Goal: Information Seeking & Learning: Learn about a topic

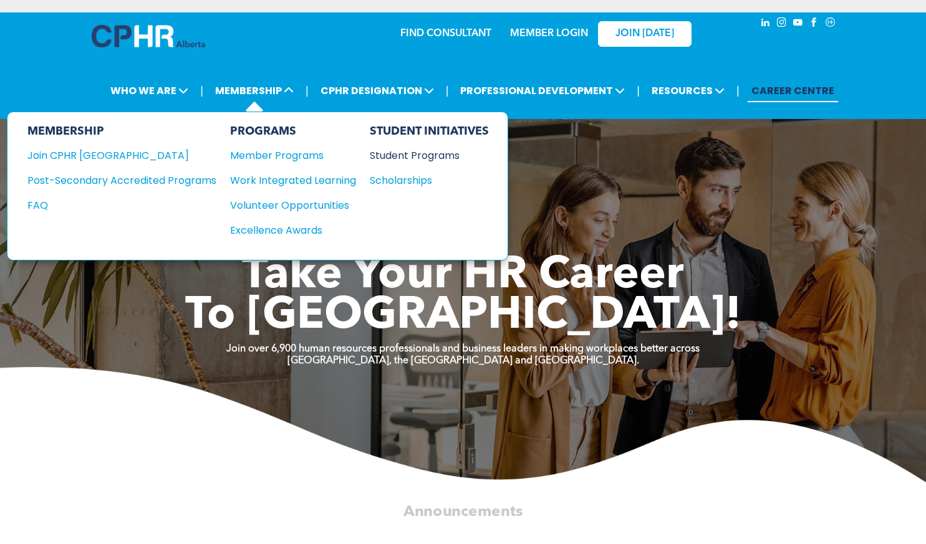
click at [444, 153] on div "Student Programs" at bounding box center [423, 156] width 107 height 16
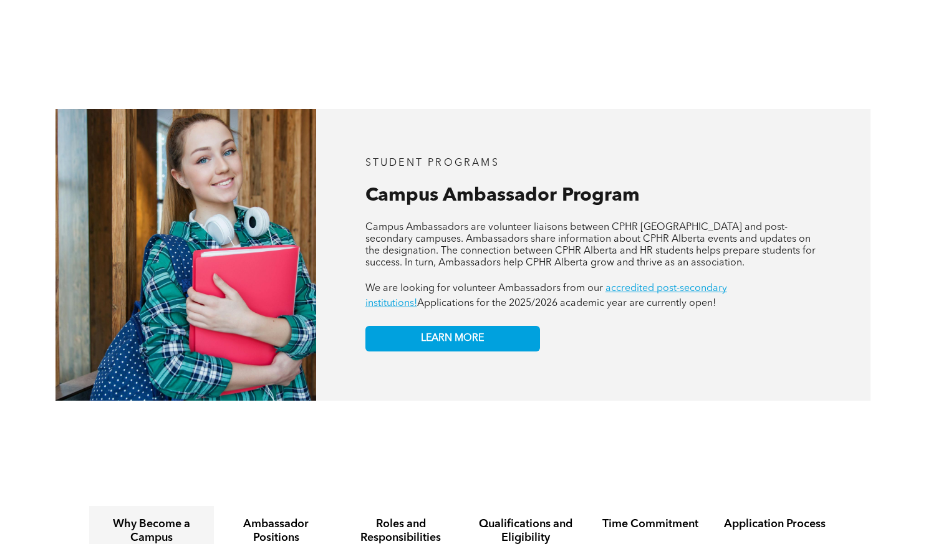
scroll to position [1220, 0]
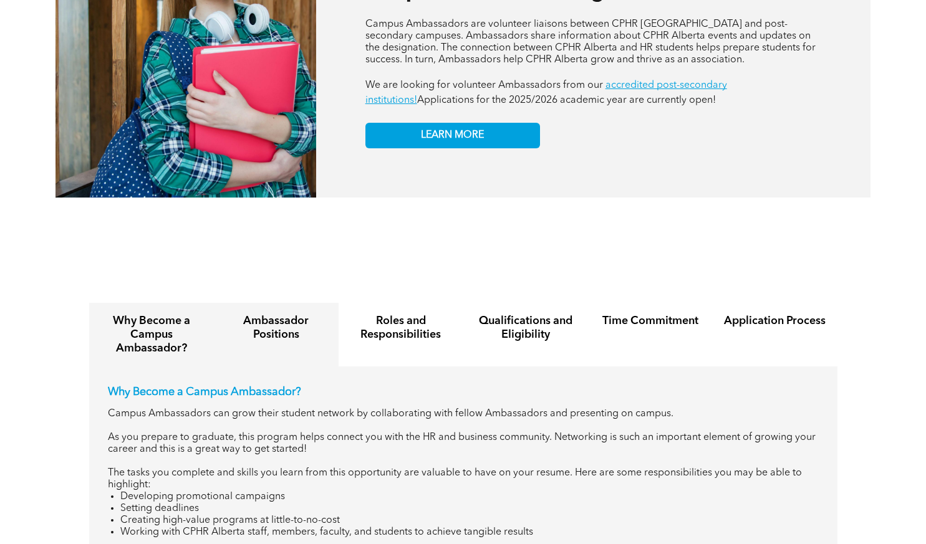
click at [300, 314] on h4 "Ambassador Positions" at bounding box center [276, 327] width 102 height 27
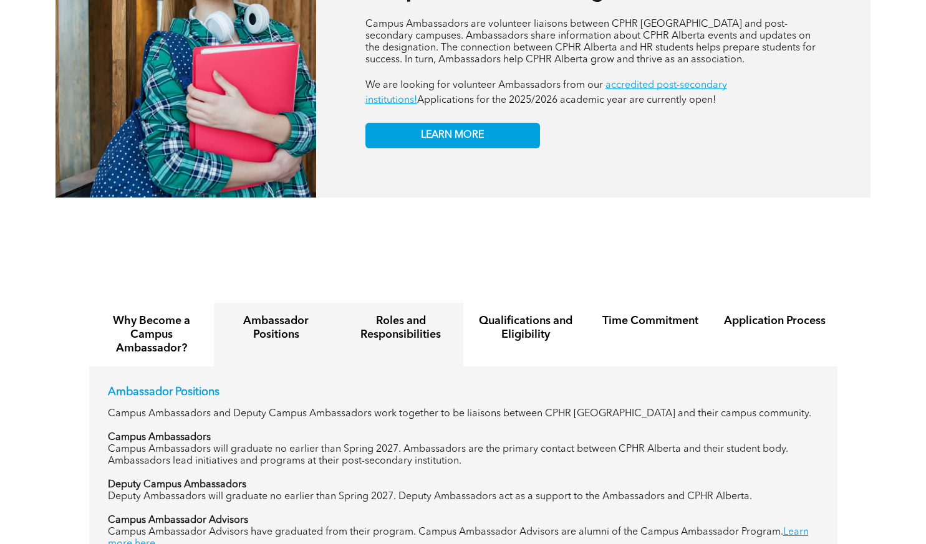
click at [417, 314] on h4 "Roles and Responsibilities" at bounding box center [401, 327] width 102 height 27
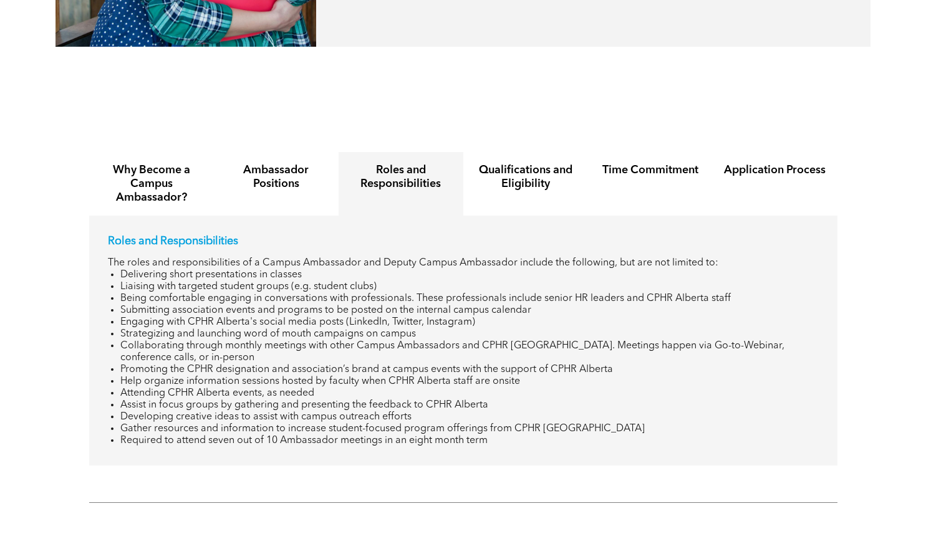
scroll to position [1371, 0]
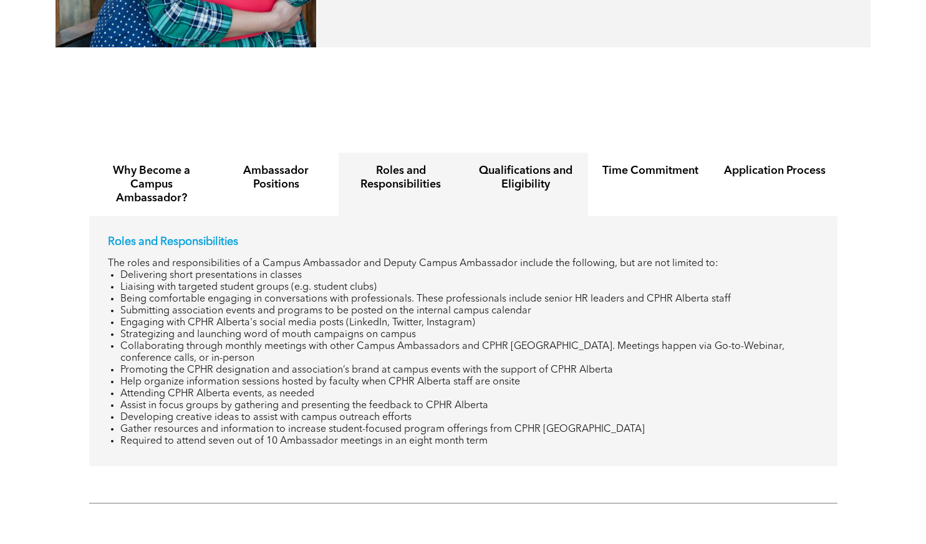
click at [521, 164] on h4 "Qualifications and Eligibility" at bounding box center [526, 177] width 102 height 27
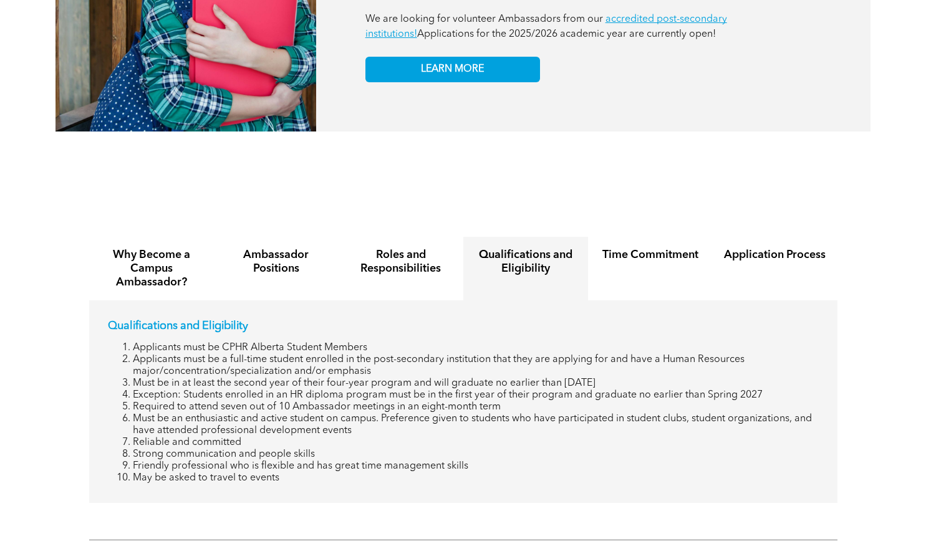
scroll to position [1286, 0]
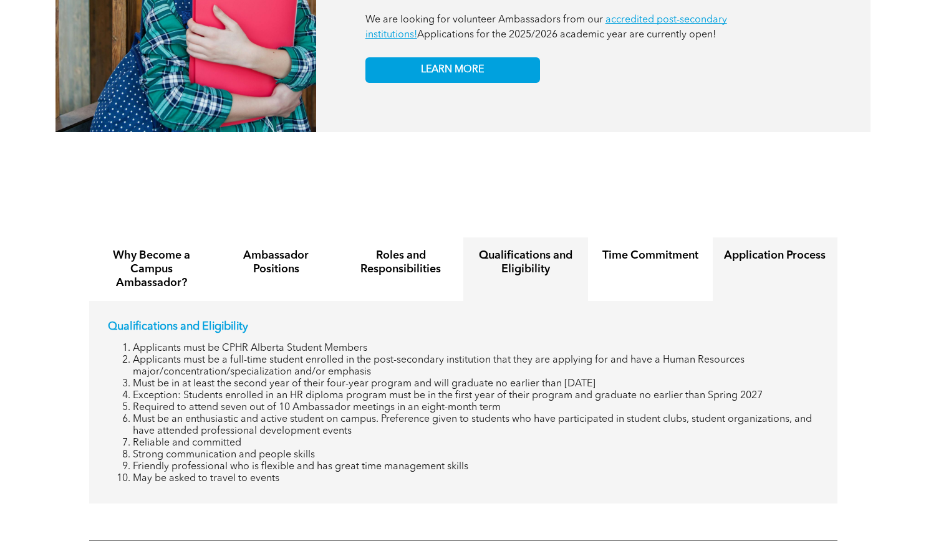
click at [792, 249] on h4 "Application Process" at bounding box center [775, 256] width 102 height 14
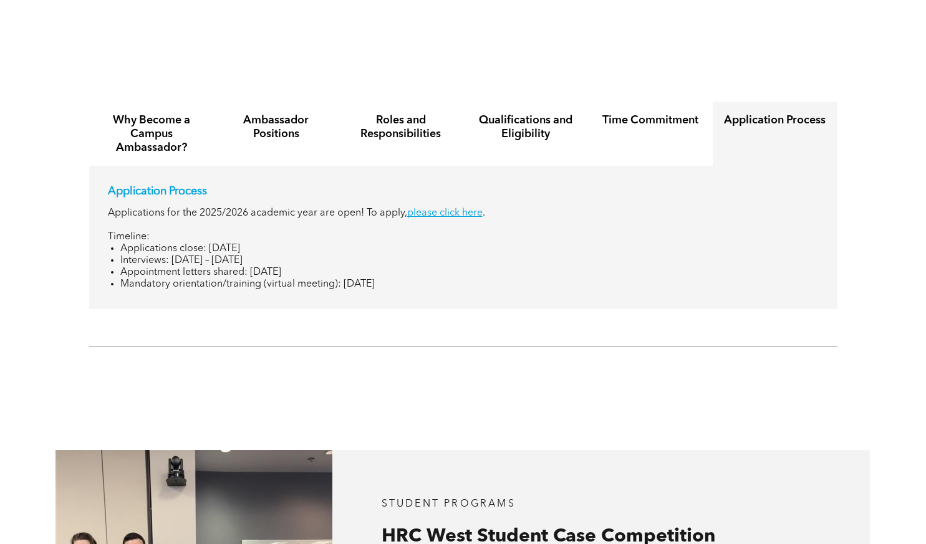
scroll to position [1423, 0]
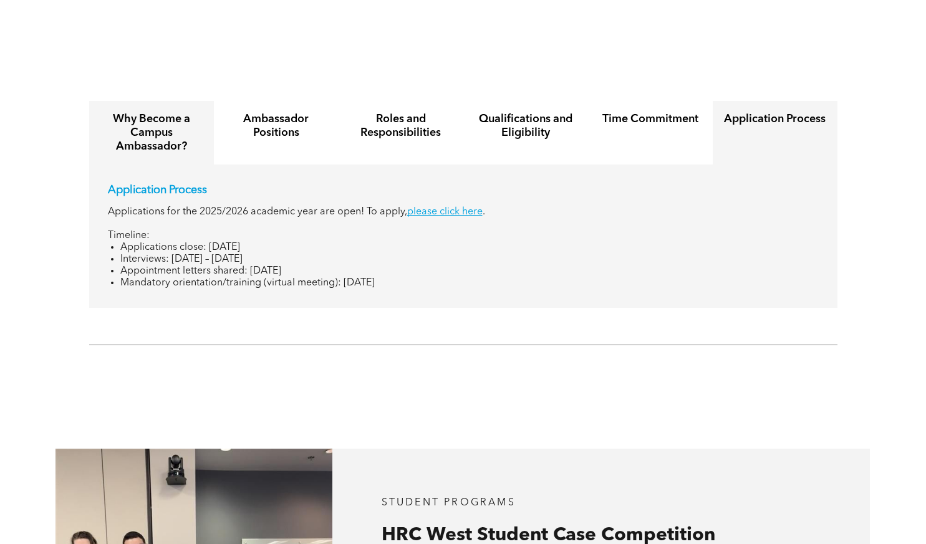
click at [137, 101] on div "Why Become a Campus Ambassador?" at bounding box center [151, 133] width 125 height 64
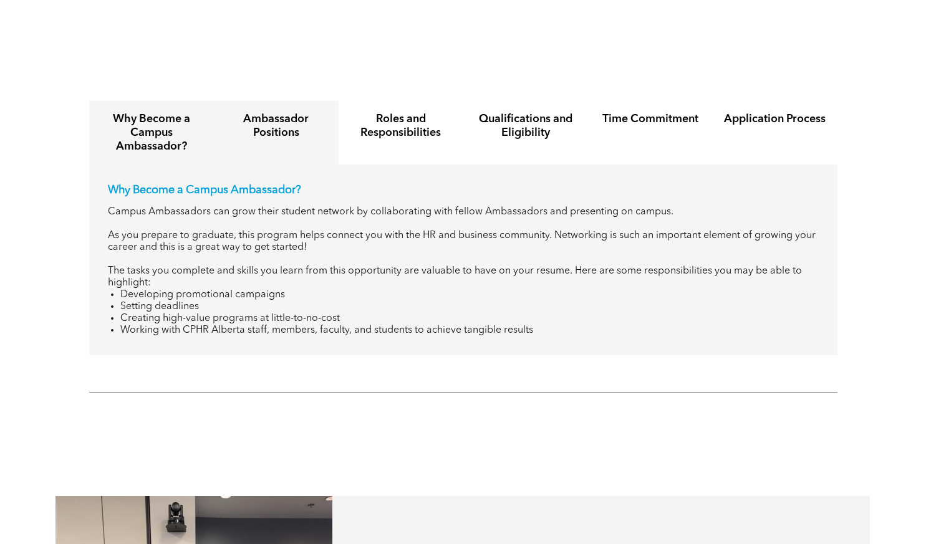
click at [241, 129] on div "Ambassador Positions" at bounding box center [276, 133] width 125 height 64
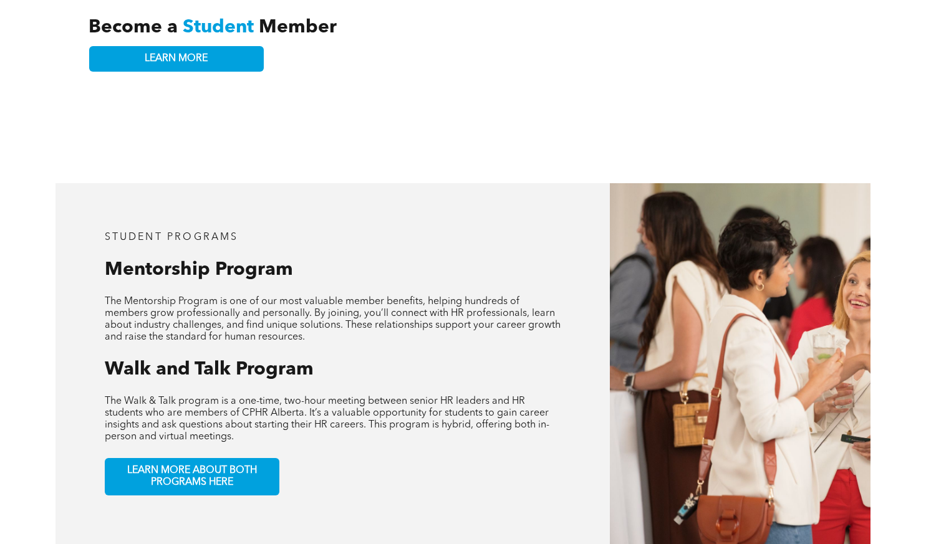
scroll to position [440, 0]
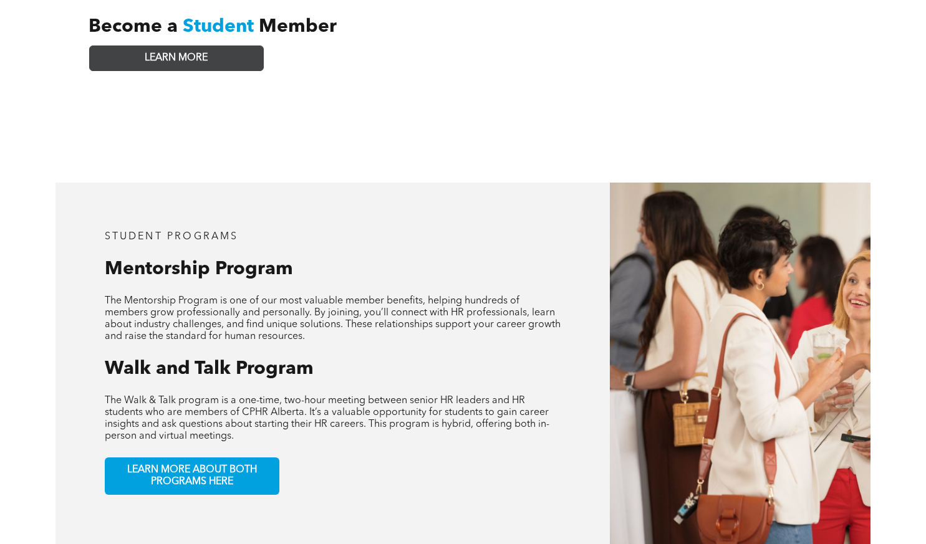
click at [200, 52] on span "LEARN MORE" at bounding box center [176, 58] width 63 height 12
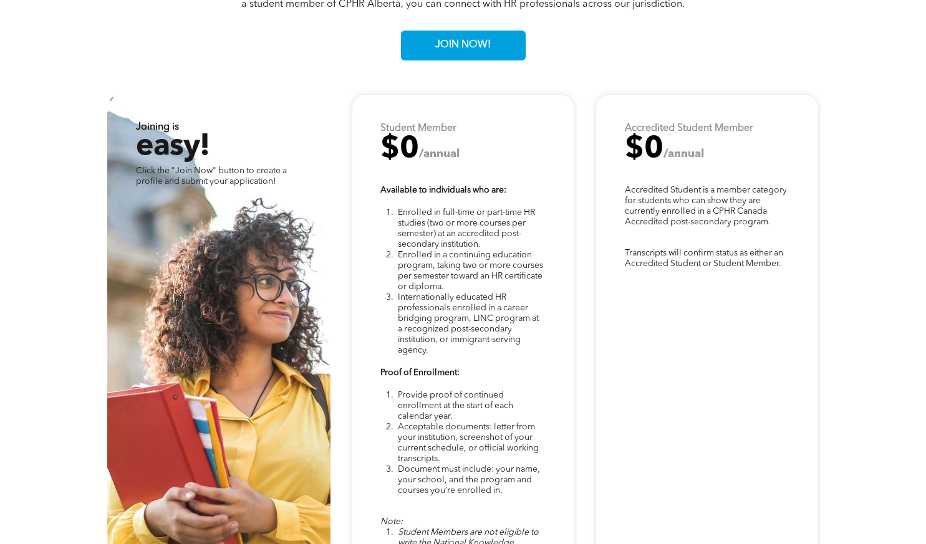
scroll to position [3205, 0]
click at [454, 40] on span "JOIN NOW!" at bounding box center [463, 46] width 64 height 24
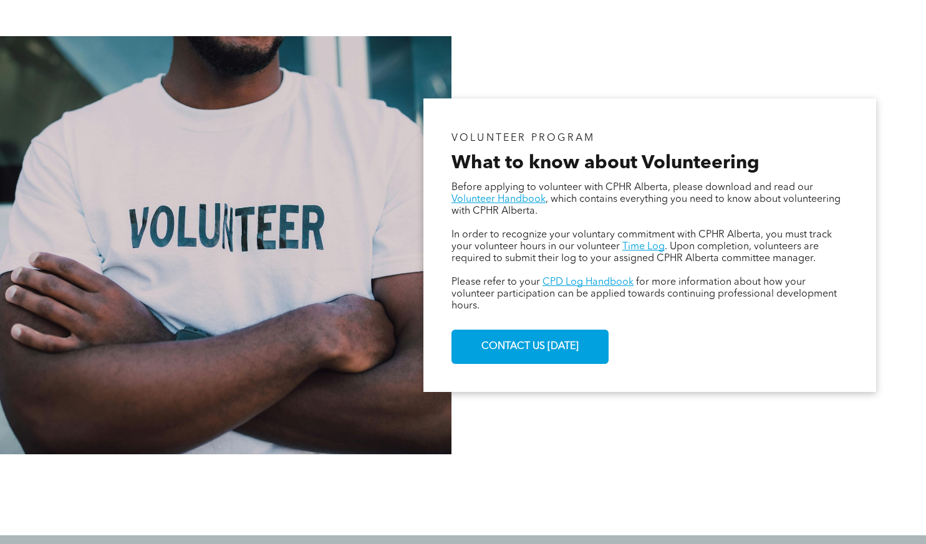
scroll to position [660, 0]
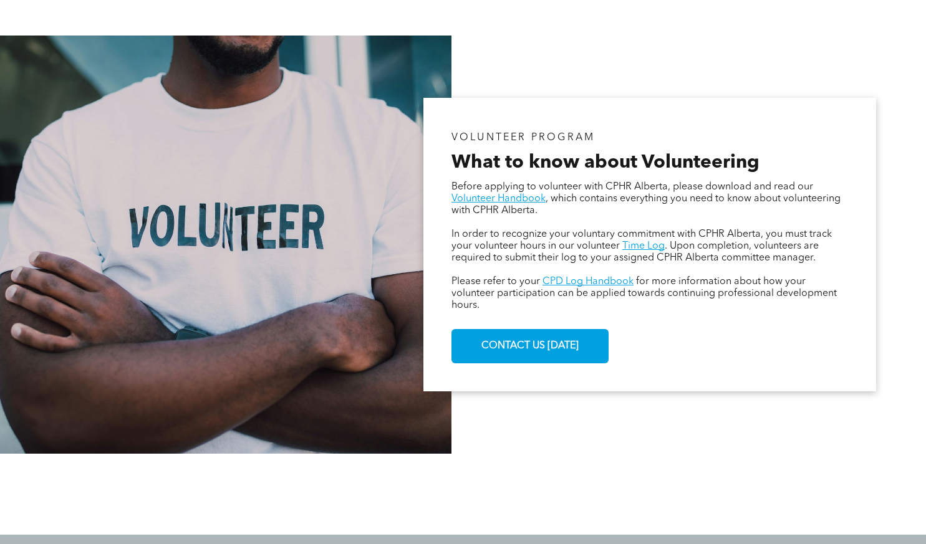
click at [569, 460] on div at bounding box center [463, 494] width 926 height 81
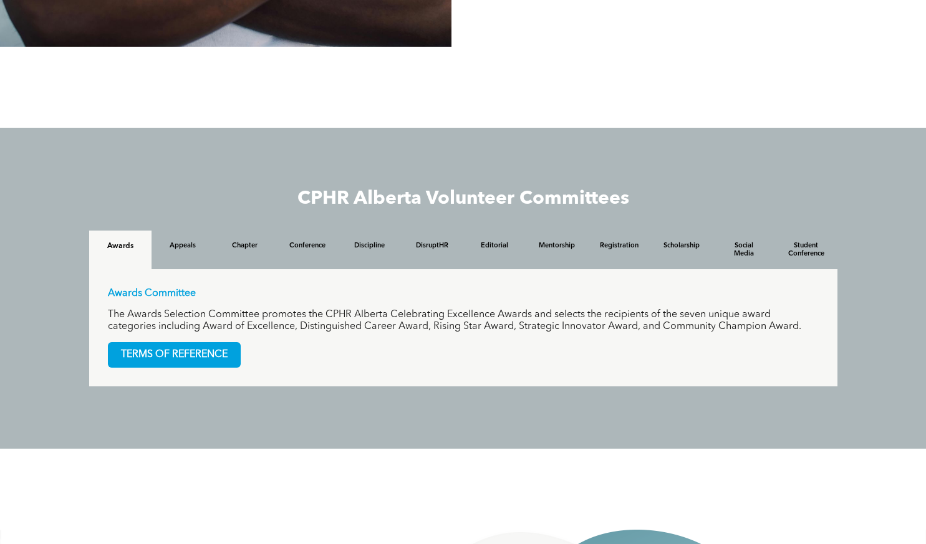
scroll to position [1069, 0]
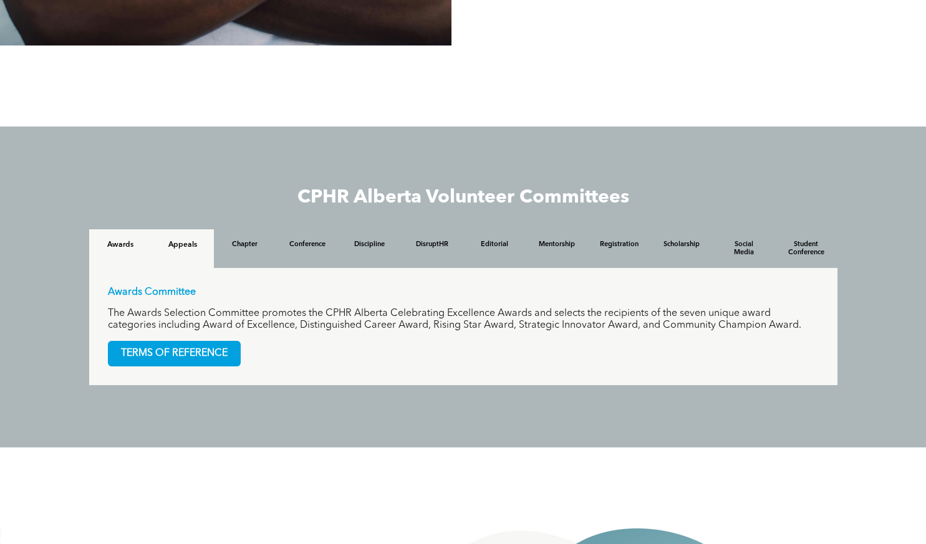
click at [178, 238] on div "Appeals" at bounding box center [183, 248] width 62 height 39
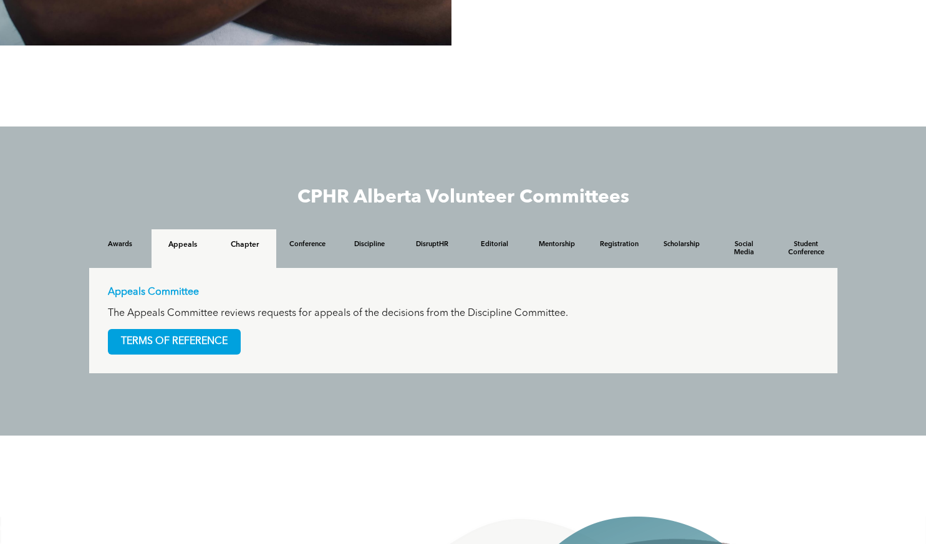
click at [262, 254] on div "Chapter" at bounding box center [245, 248] width 62 height 39
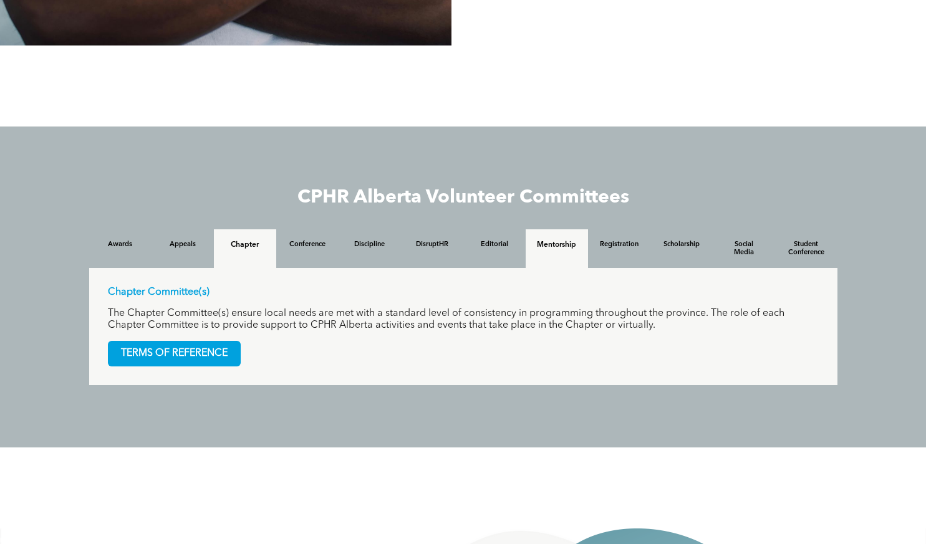
click at [548, 250] on div "Mentorship" at bounding box center [557, 248] width 62 height 39
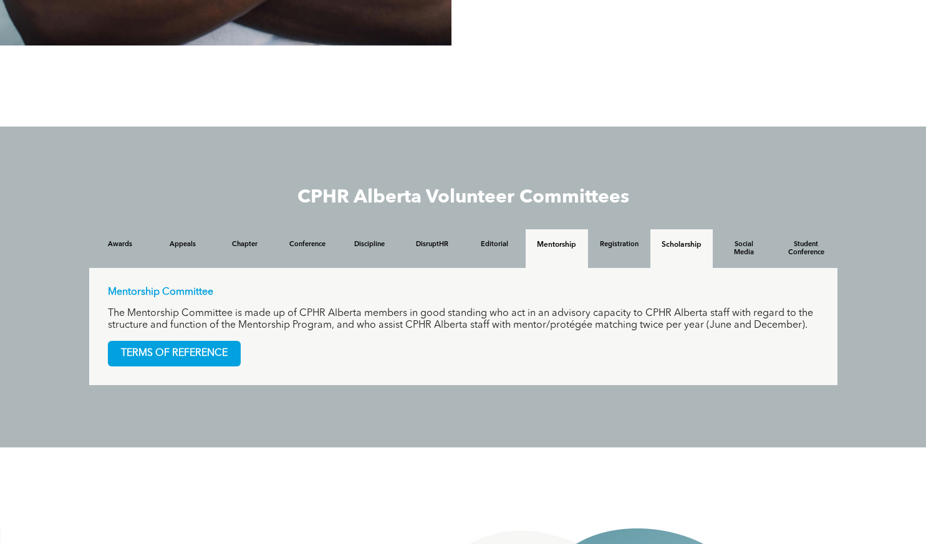
click at [679, 249] on h4 "Scholarship" at bounding box center [682, 245] width 40 height 9
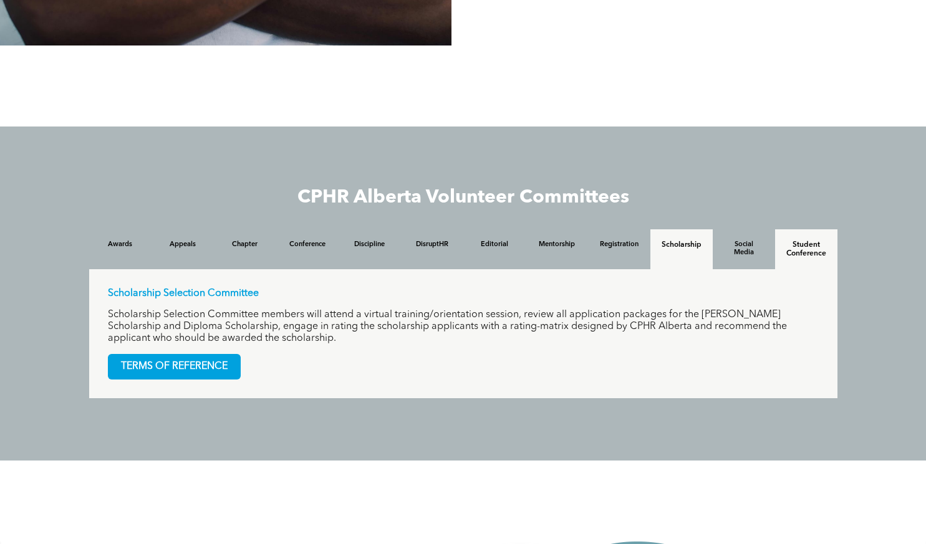
click at [797, 258] on h4 "Student Conference" at bounding box center [806, 249] width 40 height 17
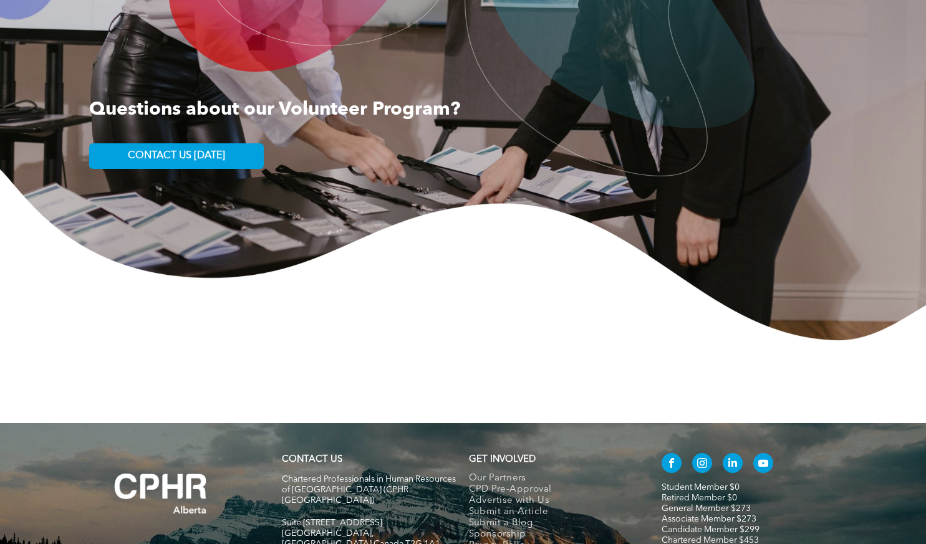
scroll to position [1954, 0]
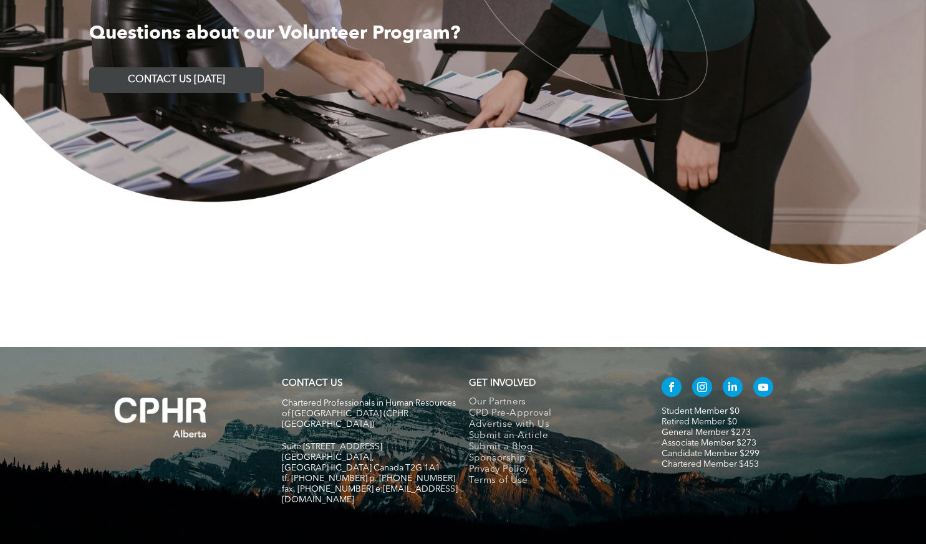
click at [185, 86] on span "CONTACT US TODAY" at bounding box center [176, 80] width 97 height 12
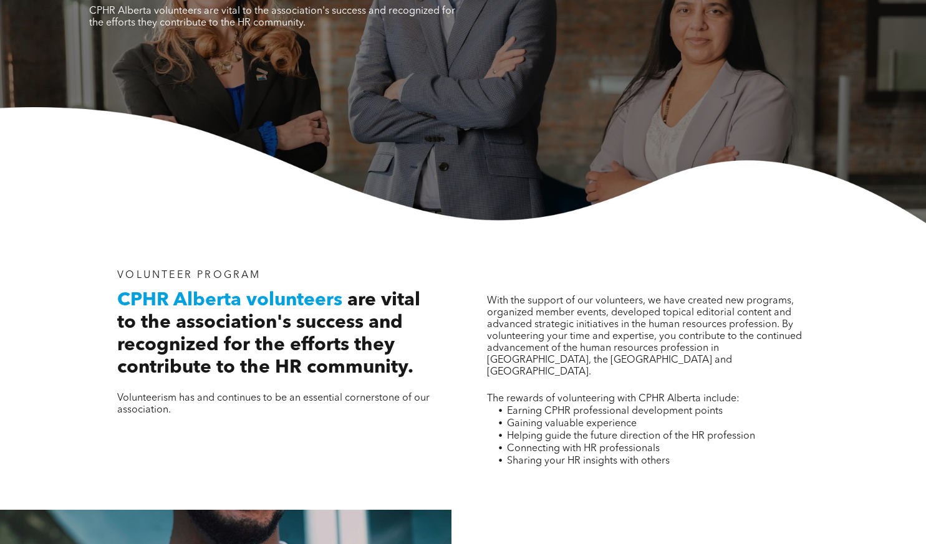
scroll to position [0, 0]
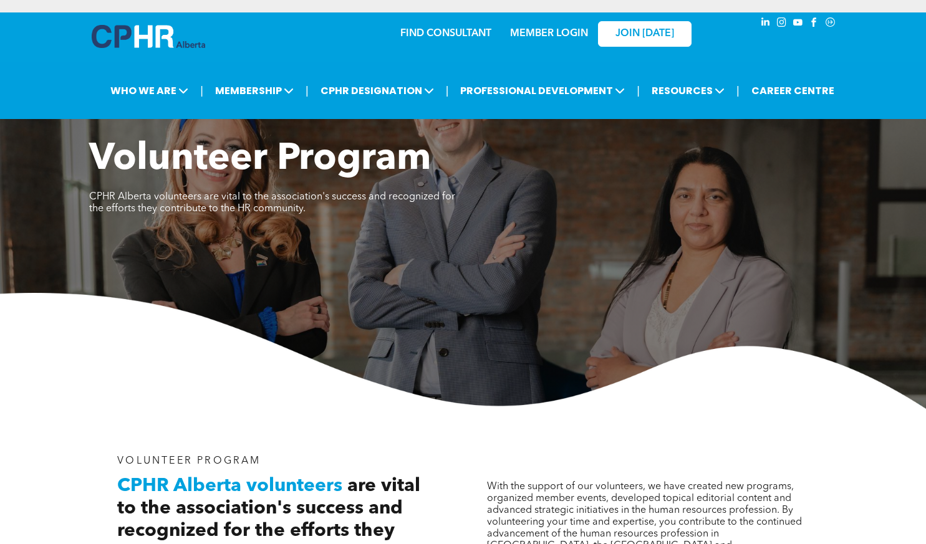
click at [566, 36] on link "MEMBER LOGIN" at bounding box center [549, 34] width 78 height 10
